Goal: Check status: Check status

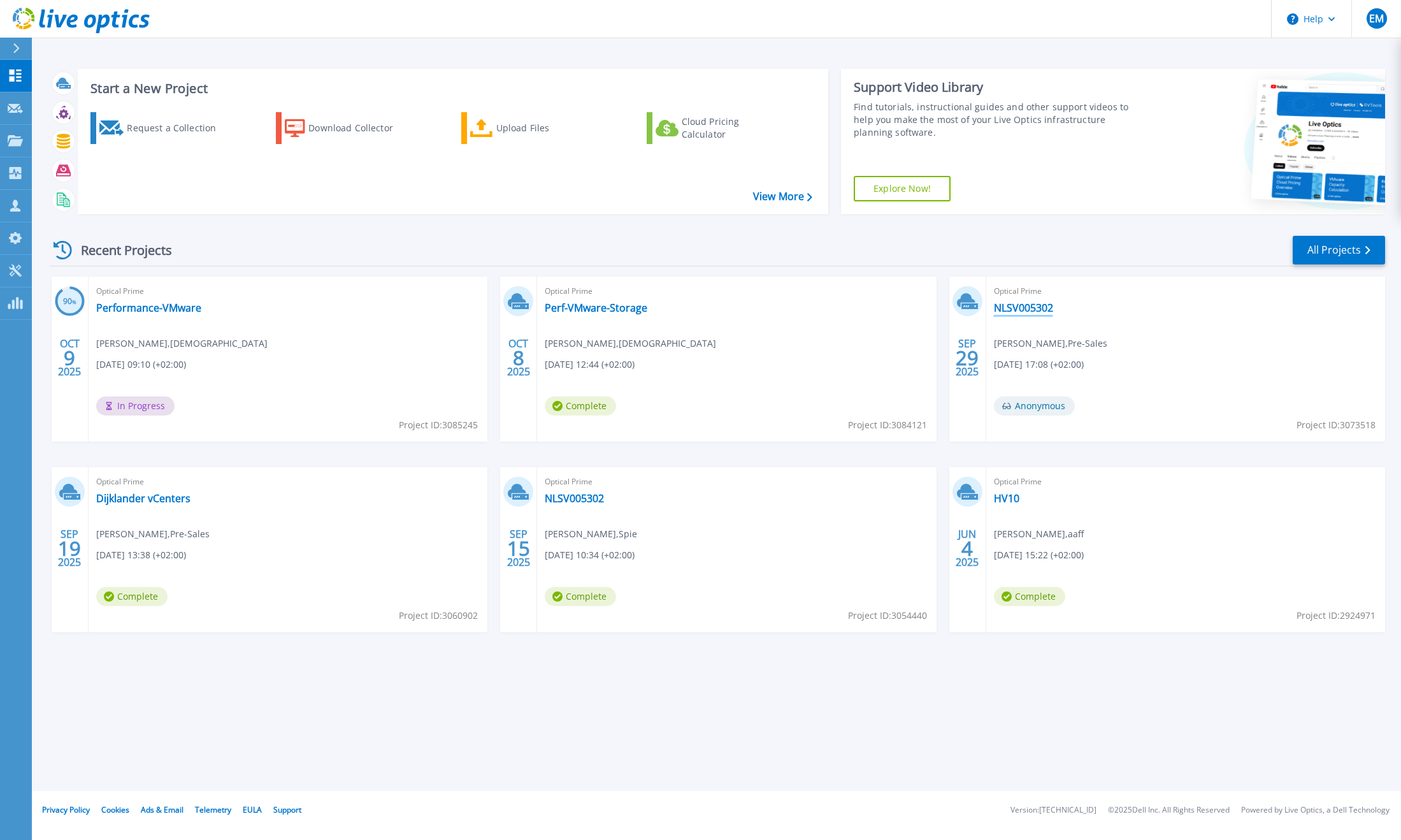
click at [1031, 306] on link "NLSV005302" at bounding box center [1024, 307] width 59 height 13
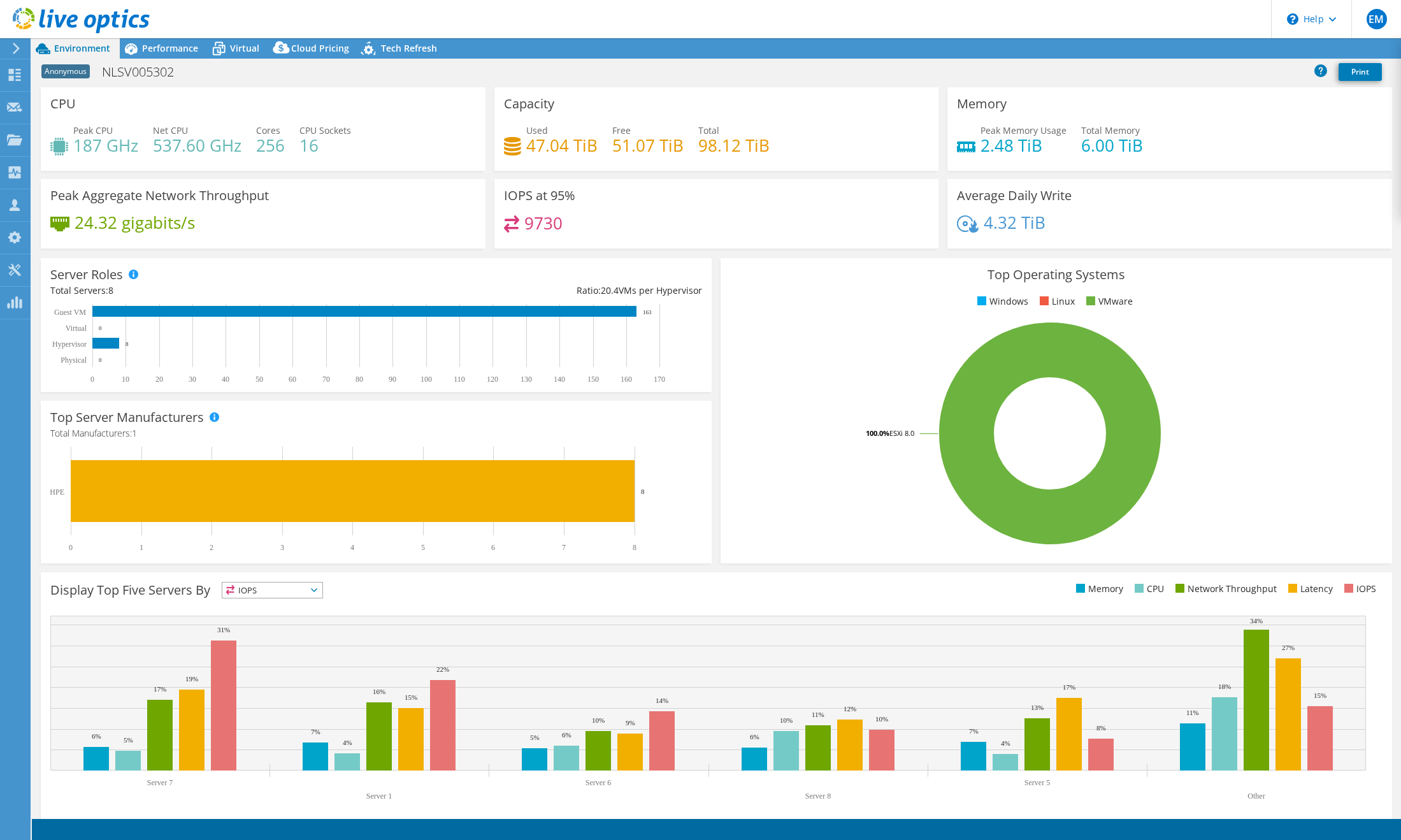
select select "USD"
click at [11, 78] on use at bounding box center [15, 75] width 12 height 12
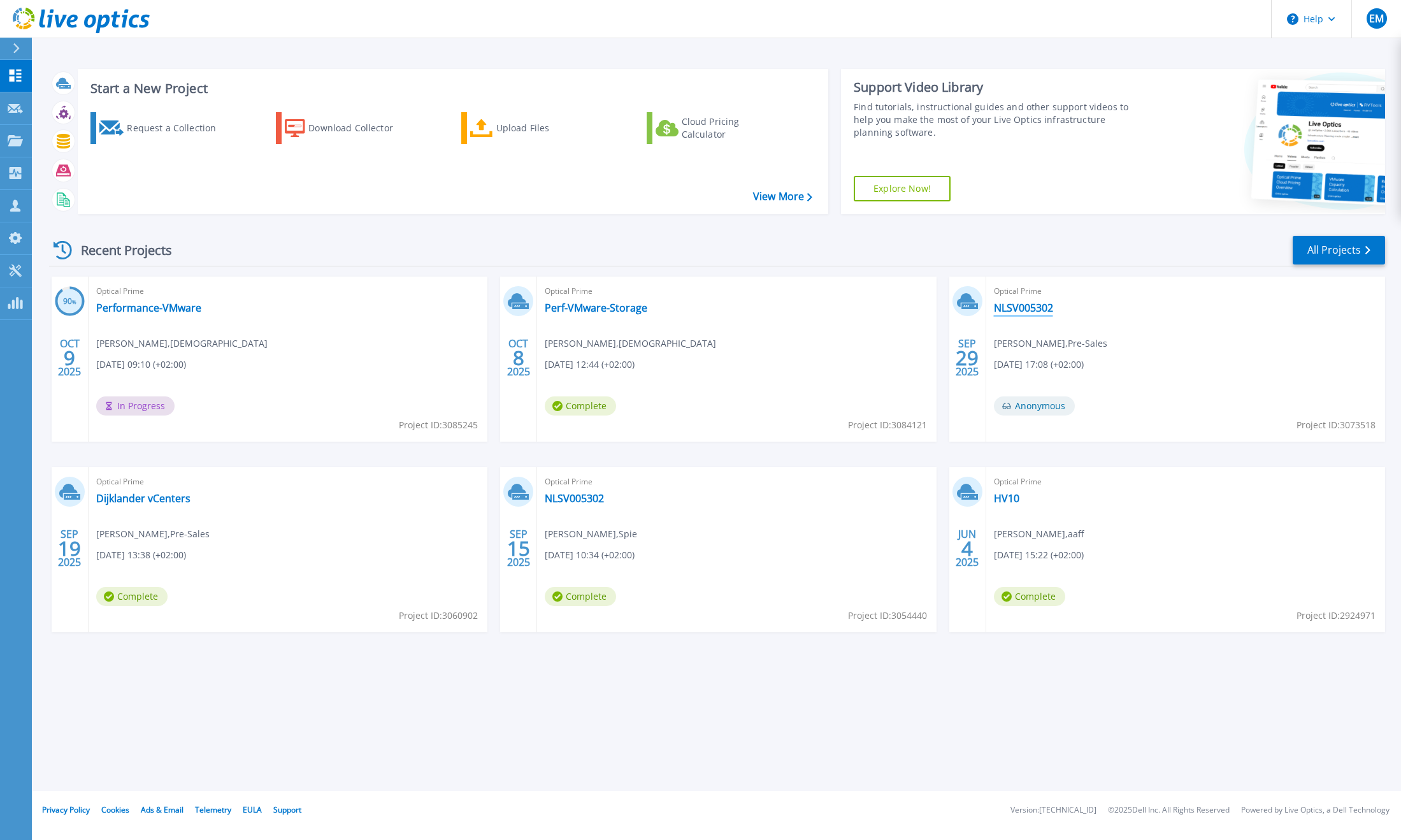
click at [1022, 309] on link "NLSV005302" at bounding box center [1024, 307] width 59 height 13
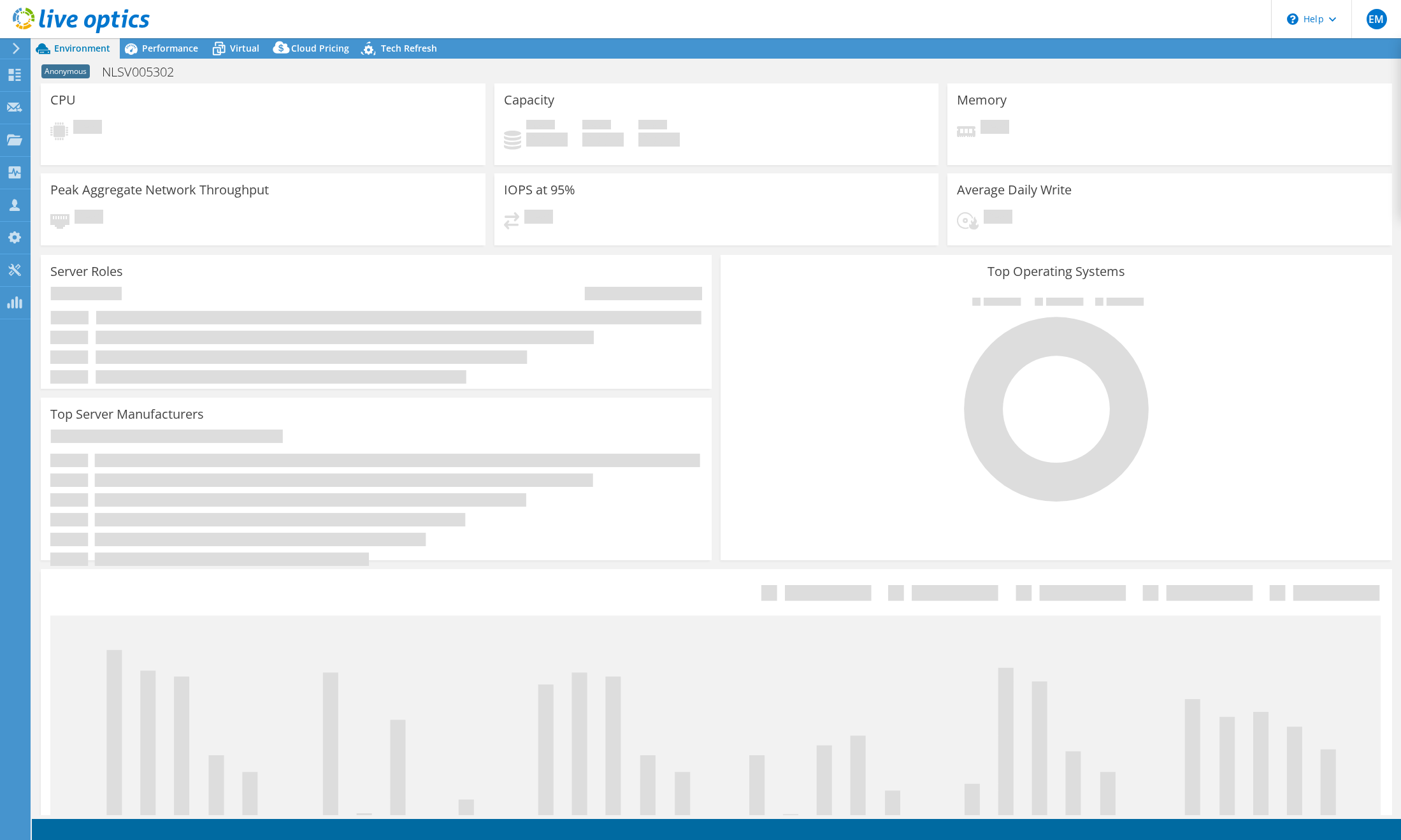
select select "USD"
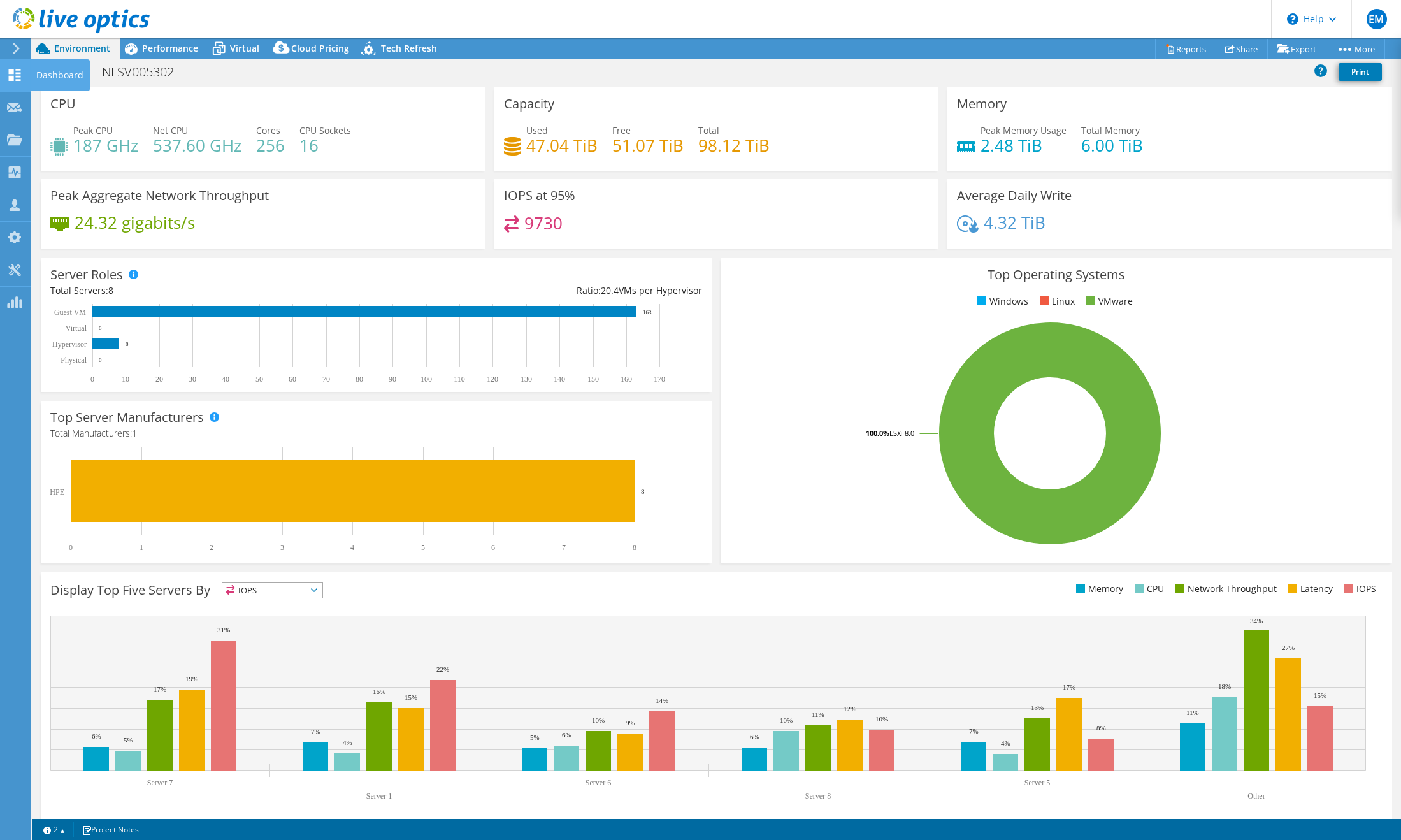
click at [18, 75] on icon at bounding box center [14, 75] width 15 height 12
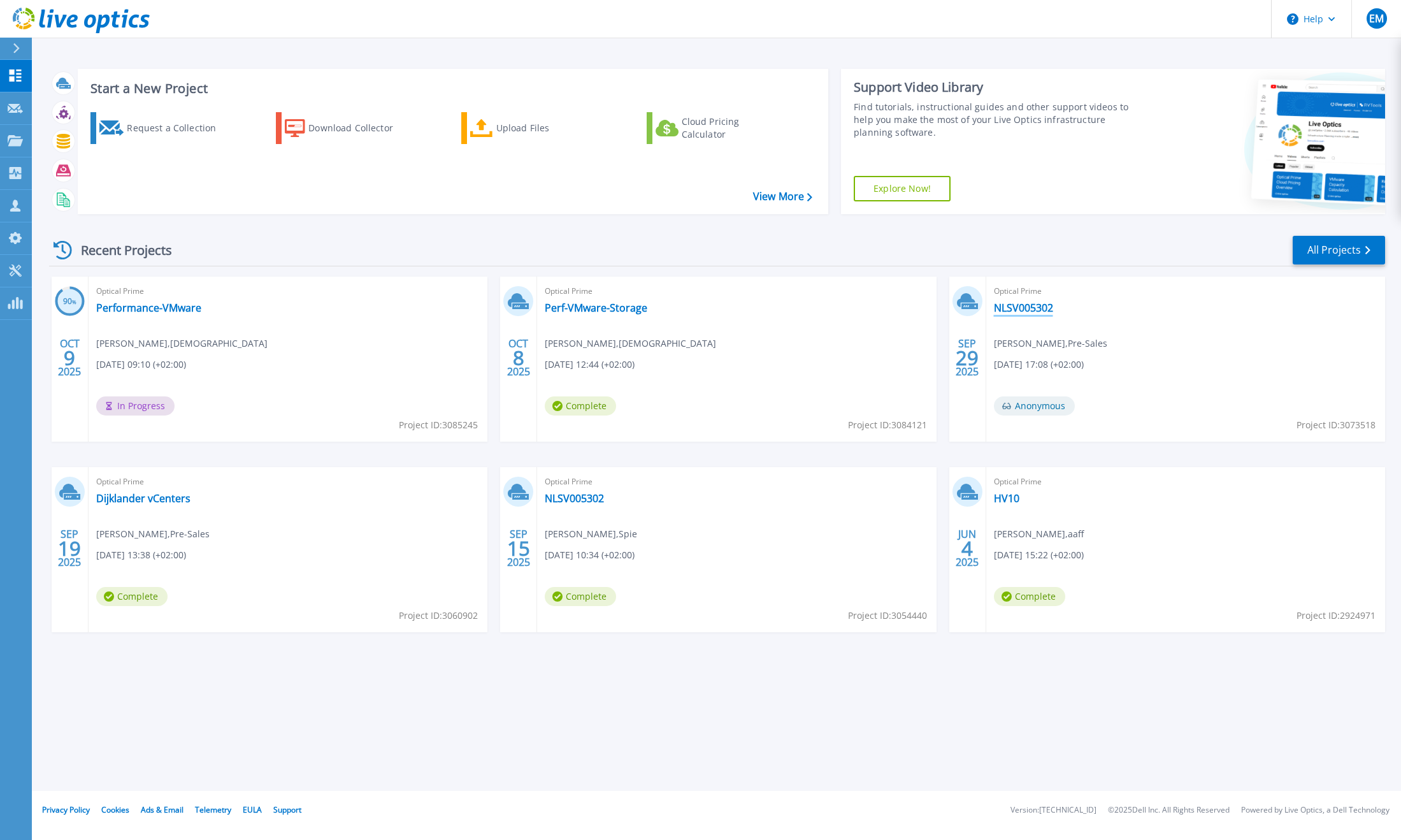
click at [1024, 307] on link "NLSV005302" at bounding box center [1024, 307] width 59 height 13
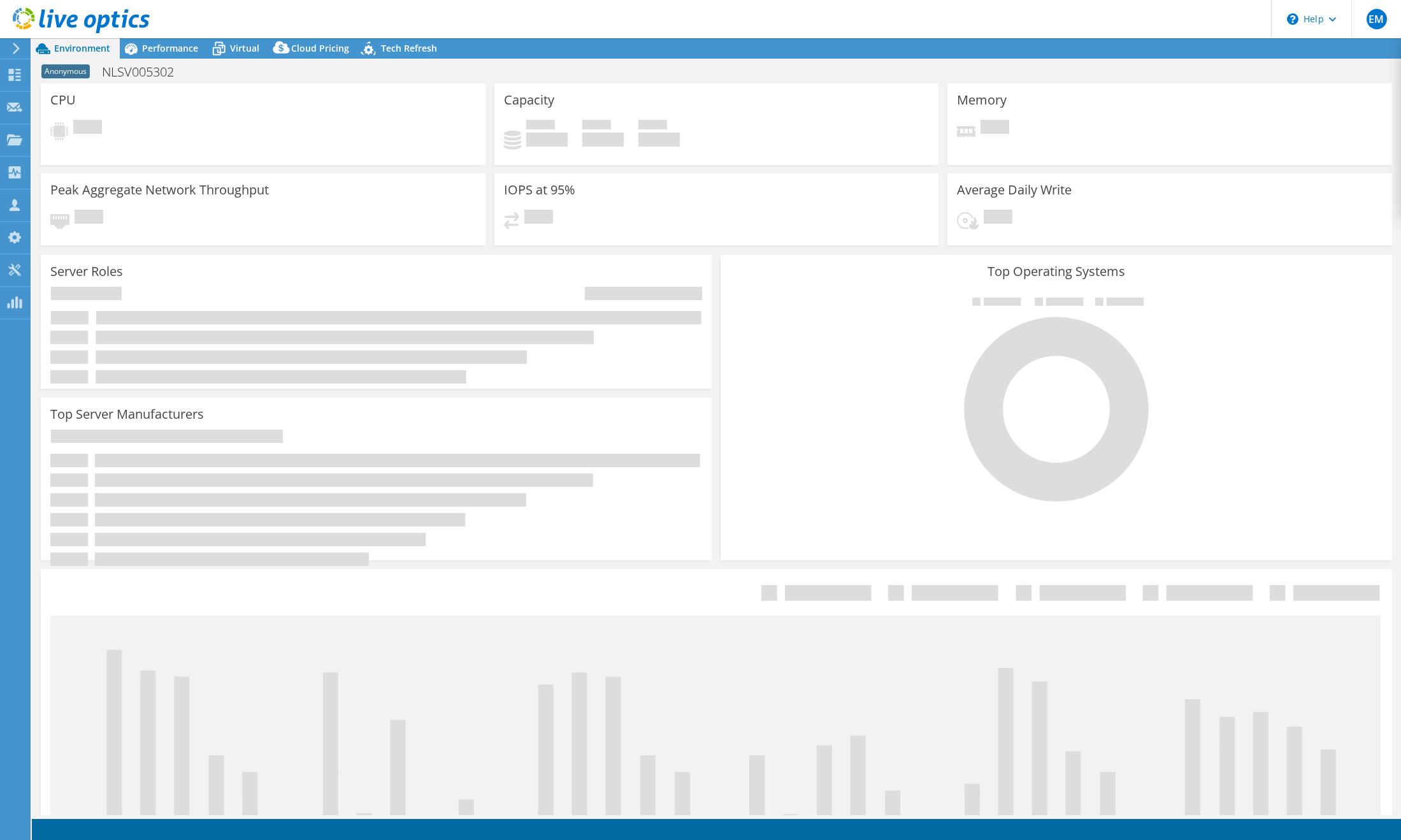
select select "USD"
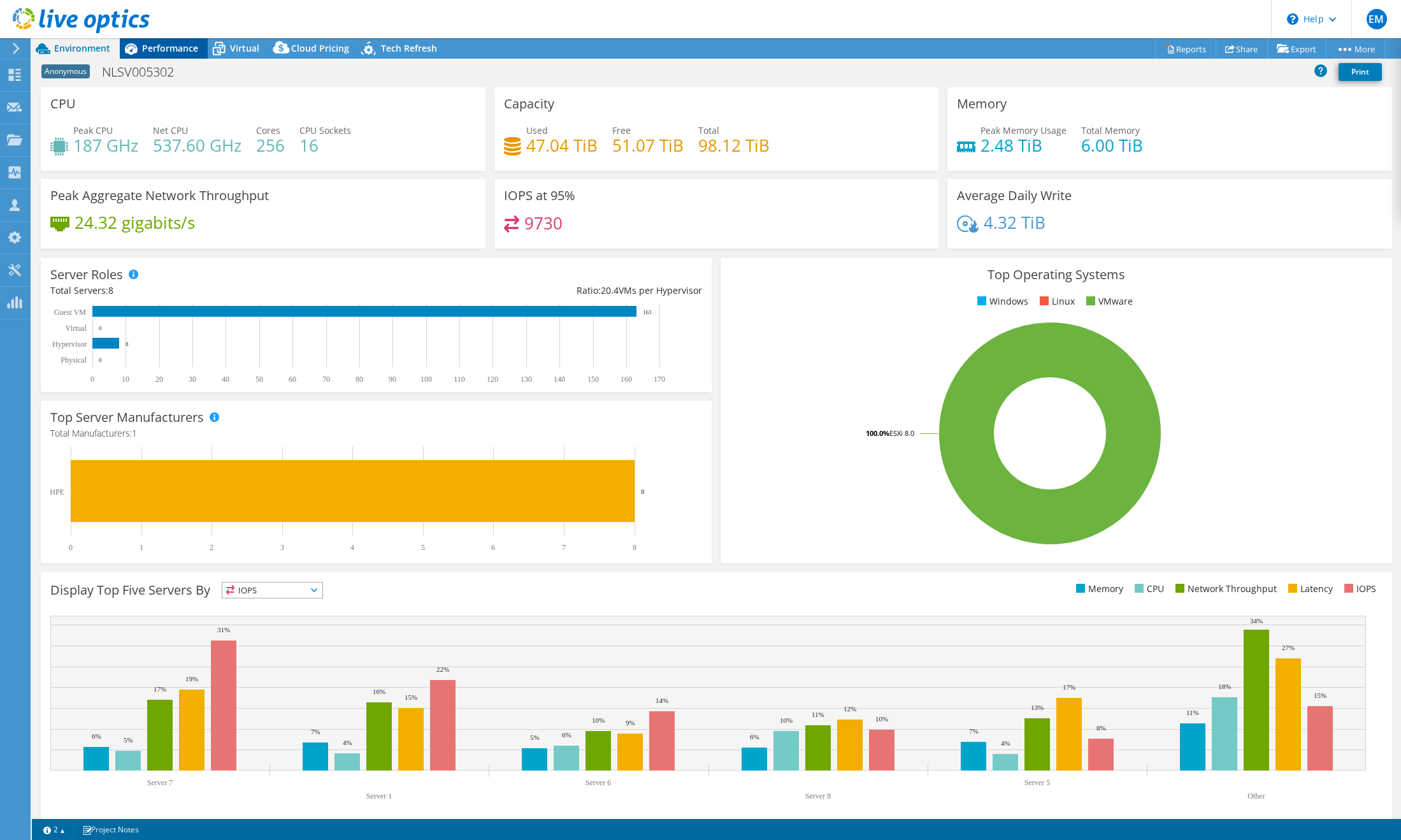
click at [159, 46] on span "Performance" at bounding box center [170, 48] width 56 height 12
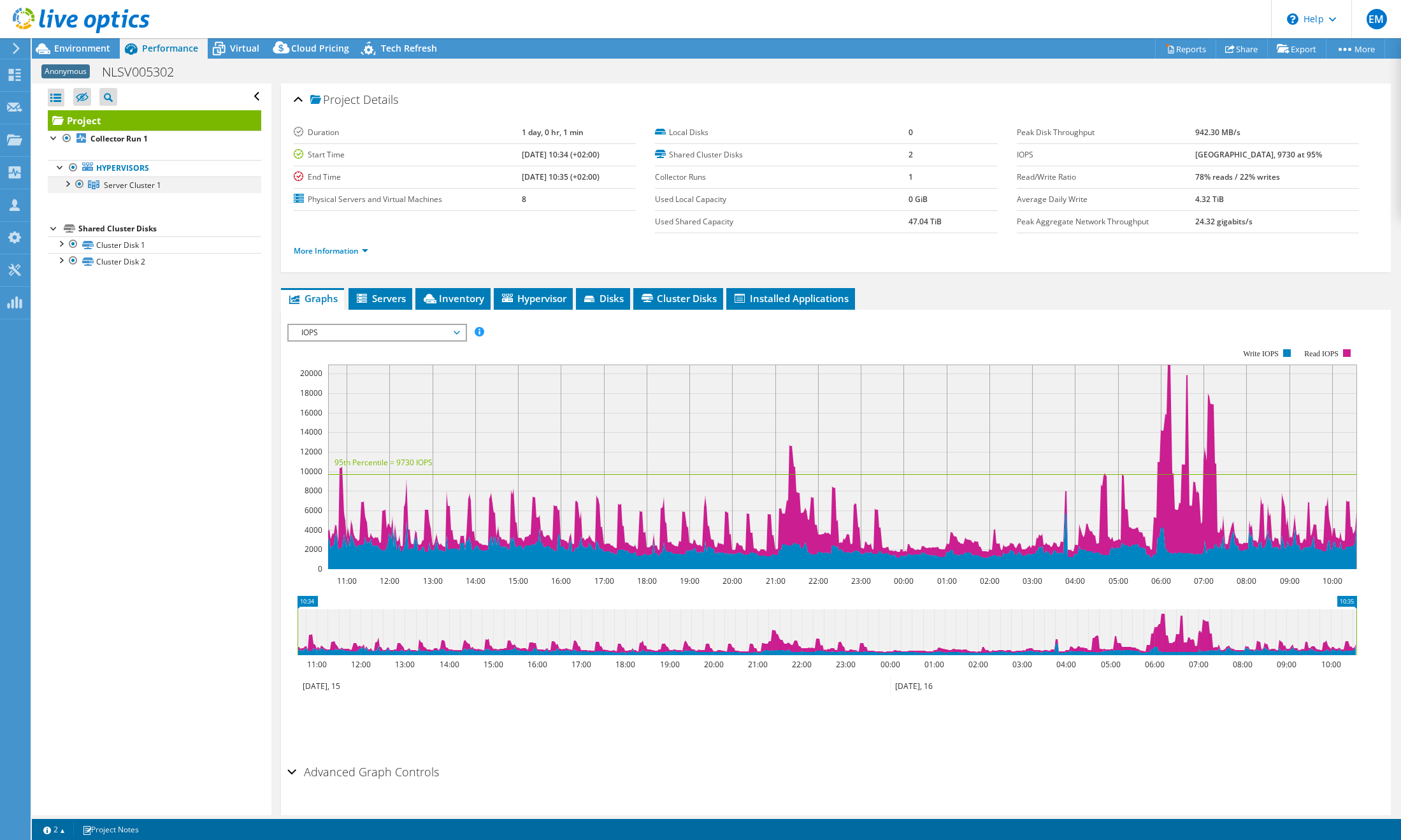
click at [64, 184] on div at bounding box center [67, 183] width 13 height 13
